Goal: Task Accomplishment & Management: Manage account settings

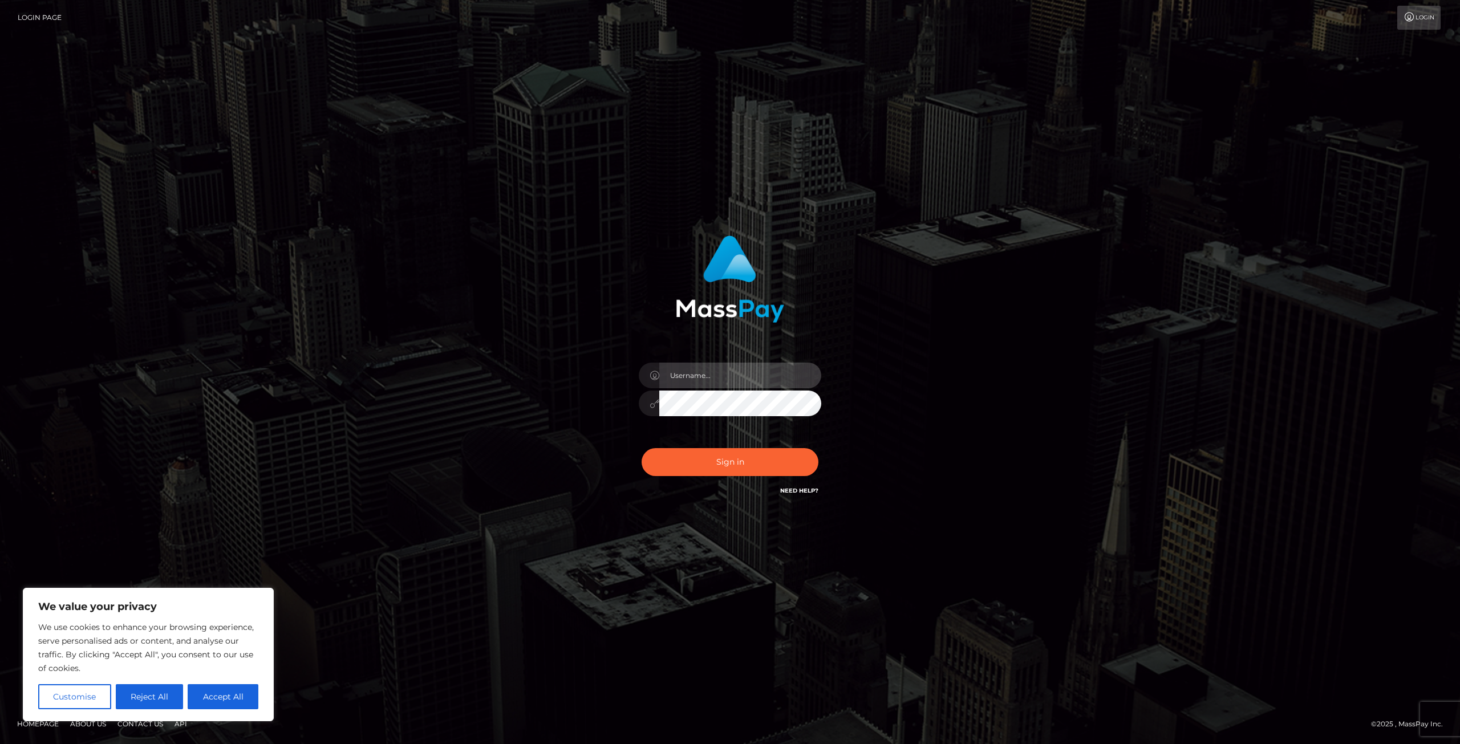
drag, startPoint x: 0, startPoint y: 0, endPoint x: 739, endPoint y: 374, distance: 828.0
click at [740, 374] on input "text" at bounding box center [740, 376] width 162 height 26
type input "txxga"
click at [642, 448] on button "Sign in" at bounding box center [730, 462] width 177 height 28
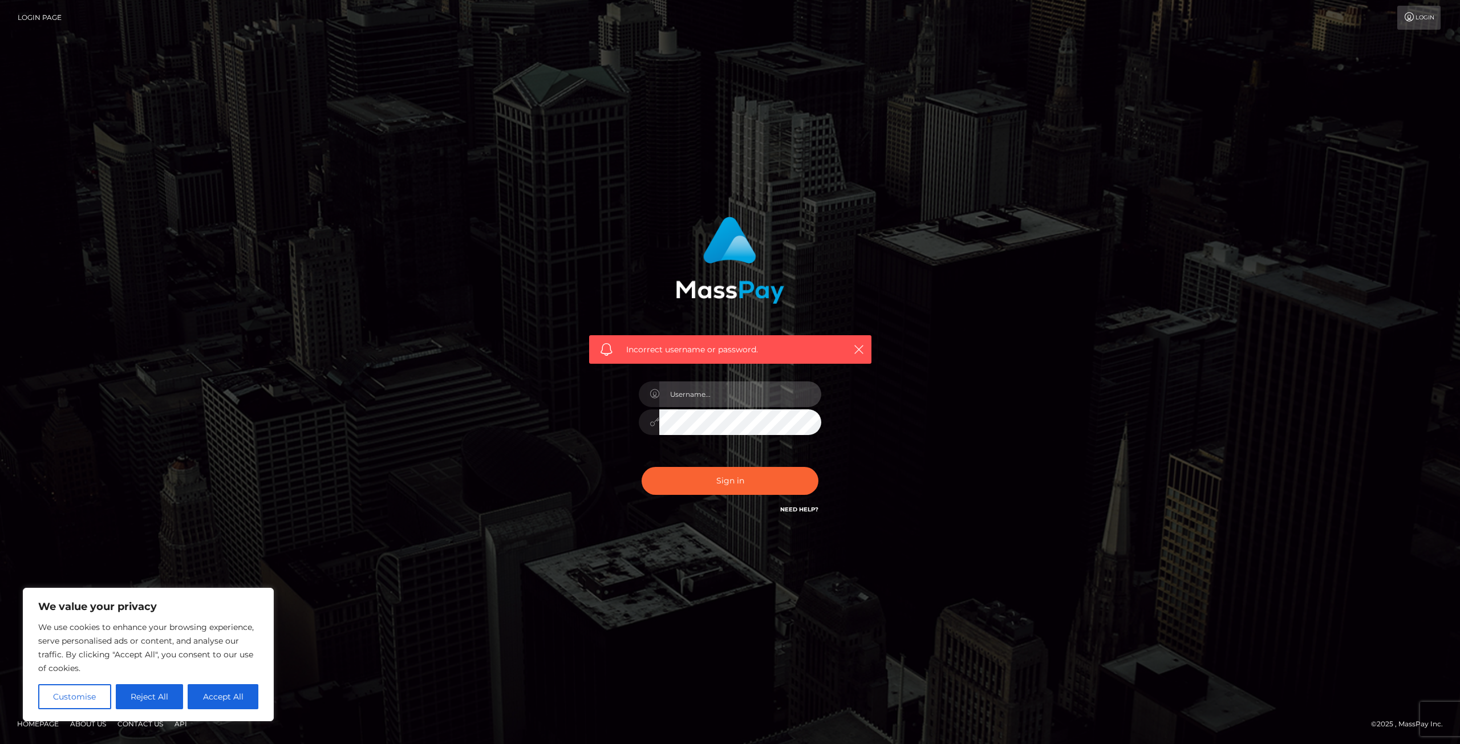
click at [676, 402] on input "text" at bounding box center [740, 395] width 162 height 26
type input "txxga"
click at [642, 467] on button "Sign in" at bounding box center [730, 481] width 177 height 28
drag, startPoint x: 734, startPoint y: 405, endPoint x: 552, endPoint y: 307, distance: 206.7
click at [734, 405] on input "text" at bounding box center [740, 395] width 162 height 26
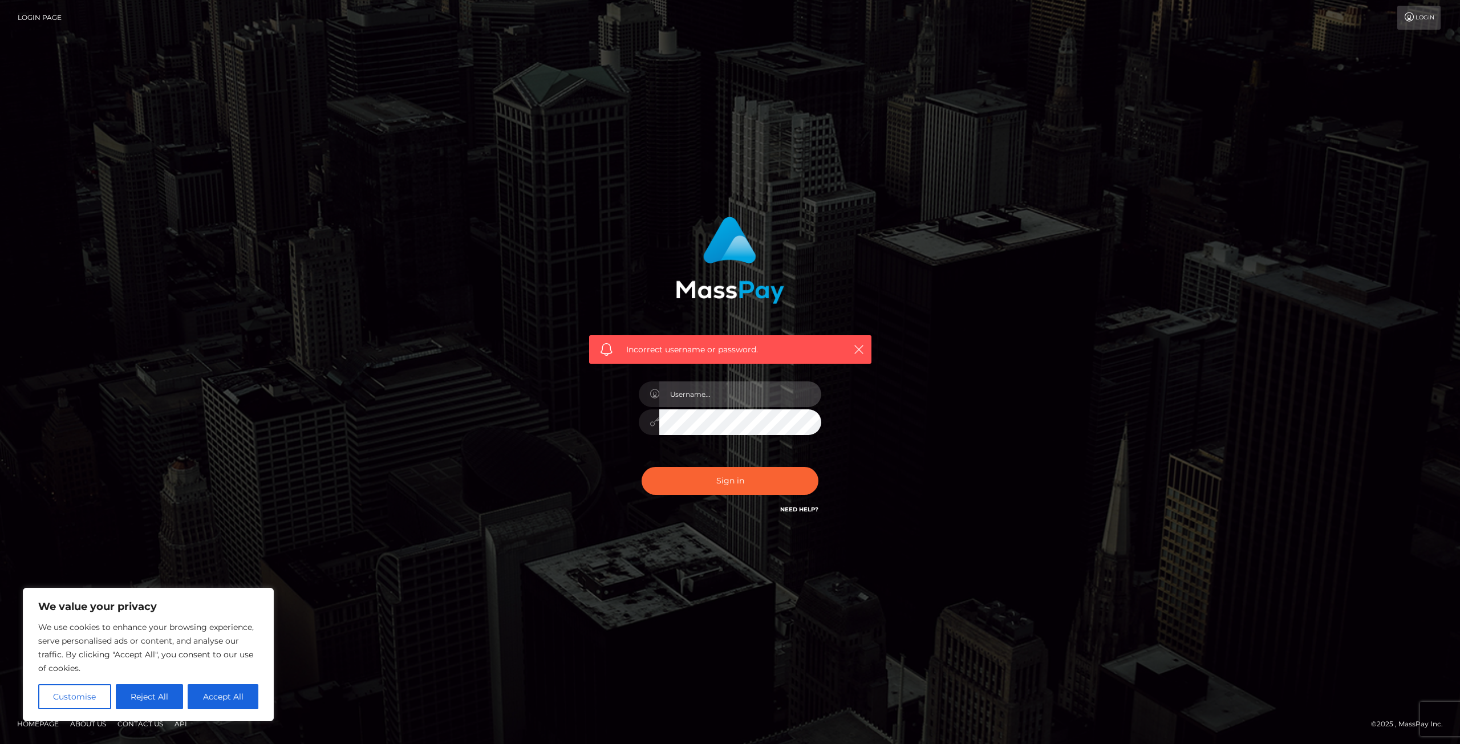
type input "d"
type input "kiyotzu"
click at [642, 467] on button "Sign in" at bounding box center [730, 481] width 177 height 28
click at [687, 394] on input "text" at bounding box center [740, 395] width 162 height 26
click at [706, 396] on input "text" at bounding box center [740, 395] width 162 height 26
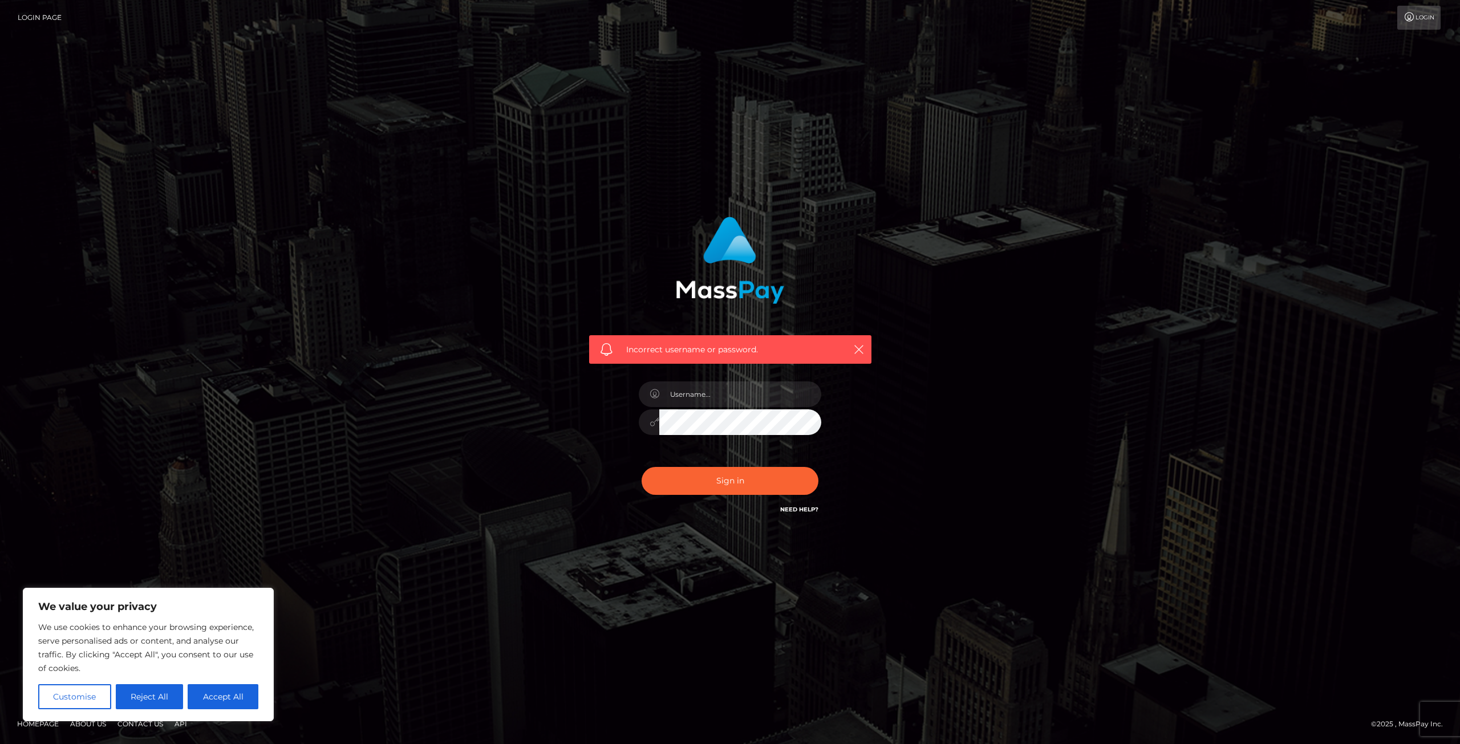
click at [1185, 72] on div "Incorrect username or password." at bounding box center [730, 372] width 1460 height 744
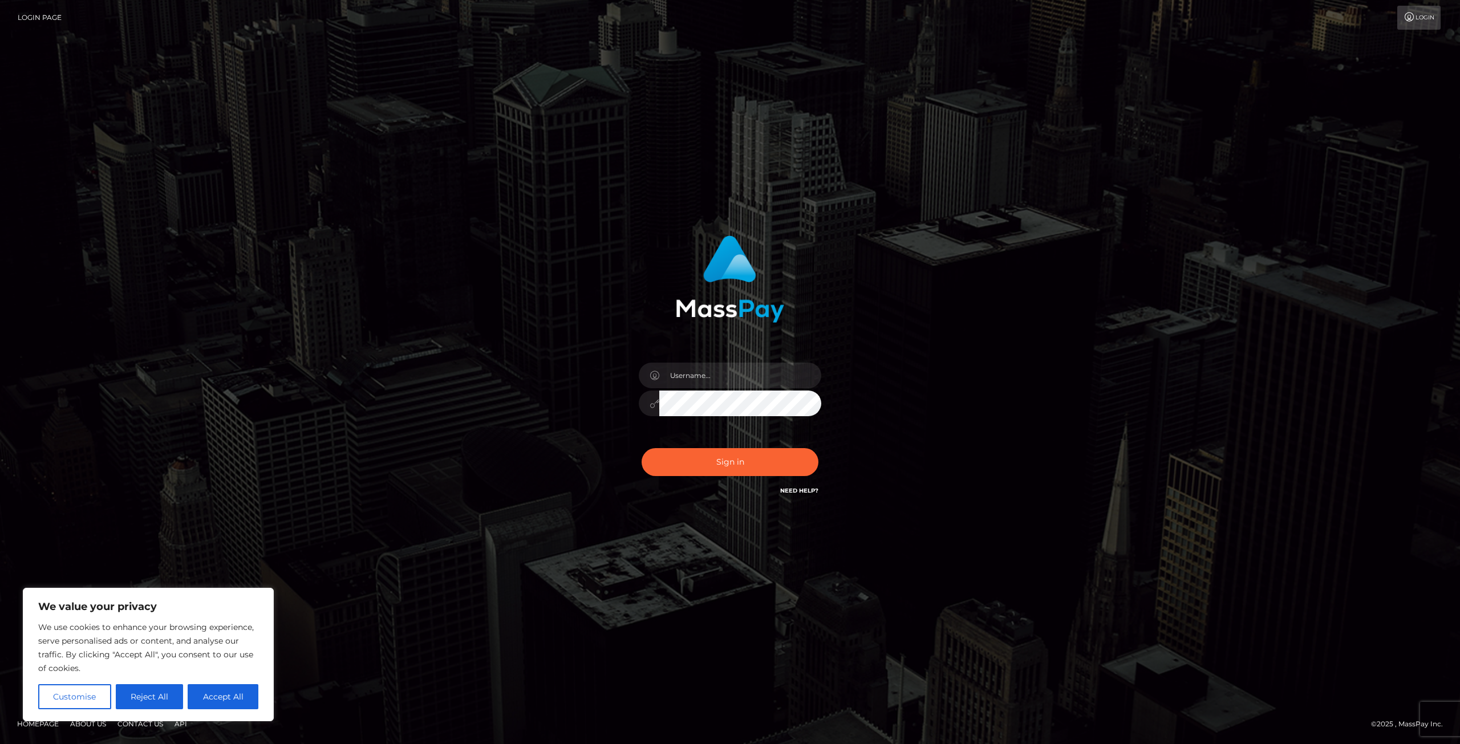
click at [516, 202] on div "Sign in" at bounding box center [730, 371] width 1460 height 461
click at [733, 370] on input "text" at bounding box center [740, 376] width 162 height 26
type input "z"
click at [679, 377] on input "text" at bounding box center [740, 376] width 162 height 26
paste input "dXppbGVrc3NAZ21haWwuY29t"
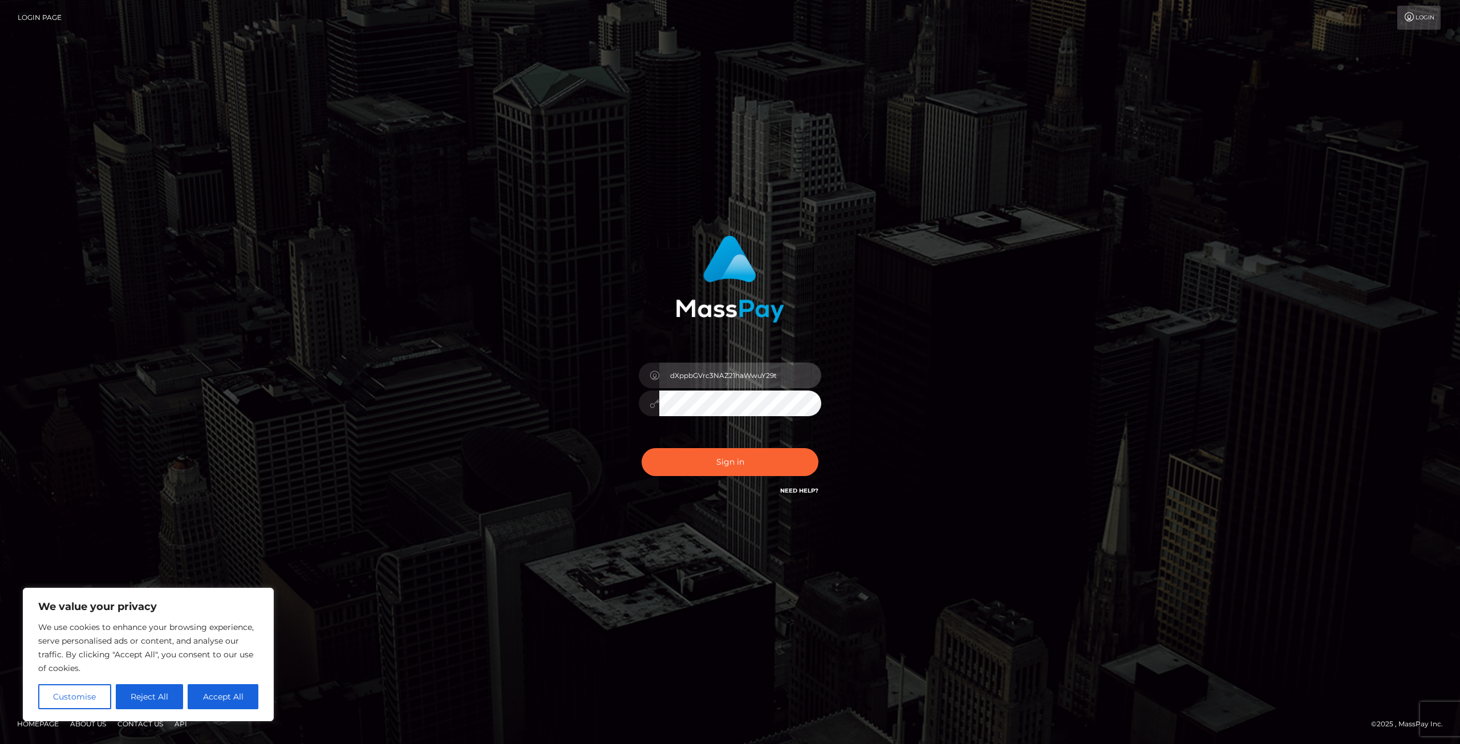
click at [751, 383] on input "dXppbGVrc3NAZ21haWwuY29t" at bounding box center [740, 376] width 162 height 26
click at [752, 382] on input "dXppbGVrc3NAZ21haWwuY29t" at bounding box center [740, 376] width 162 height 26
paste input "uzilekss@gmail.com"
type input "uzilekss@gmail.com"
click at [735, 461] on button "Sign in" at bounding box center [730, 462] width 177 height 28
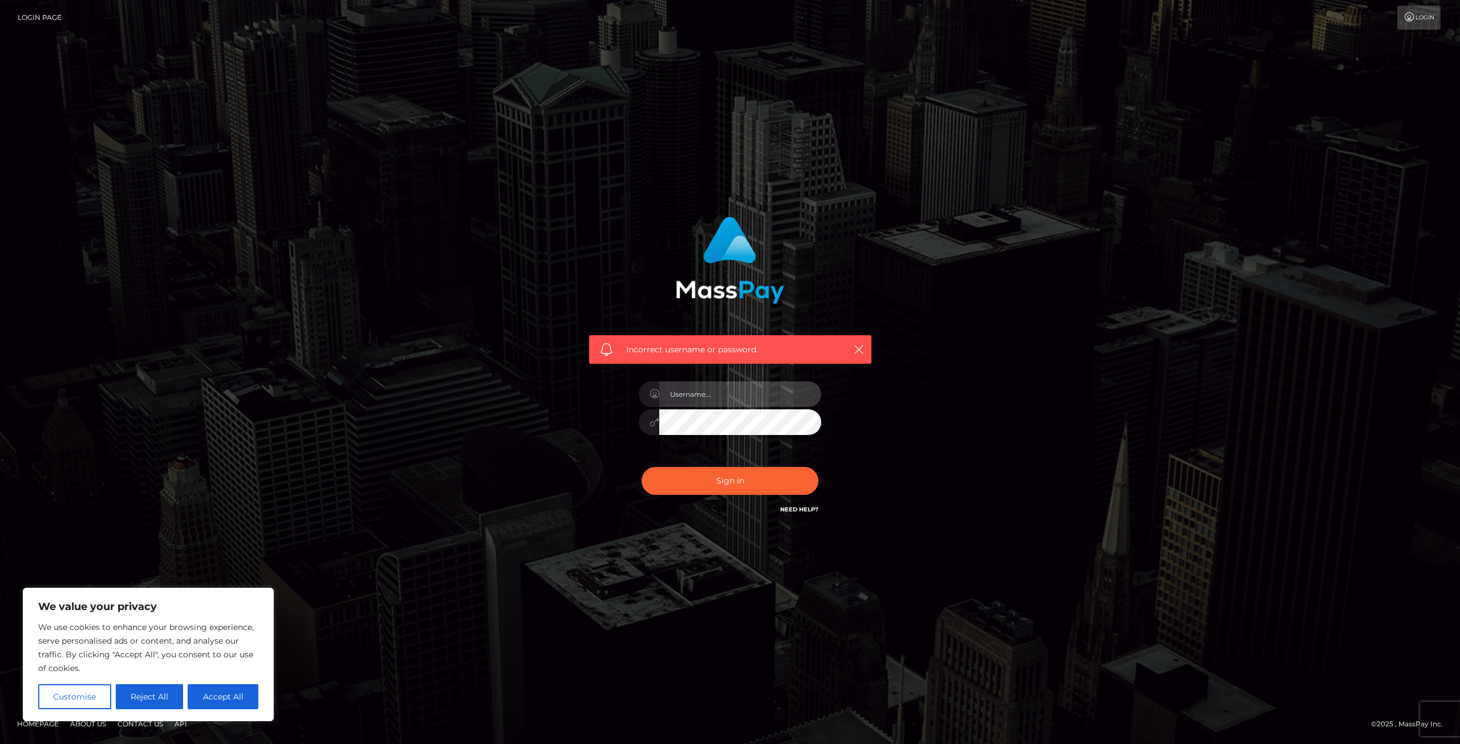
click at [806, 401] on input "text" at bounding box center [740, 395] width 162 height 26
type input "uzileks"
click at [731, 490] on button "Sign in" at bounding box center [730, 481] width 177 height 28
